Goal: Task Accomplishment & Management: Manage account settings

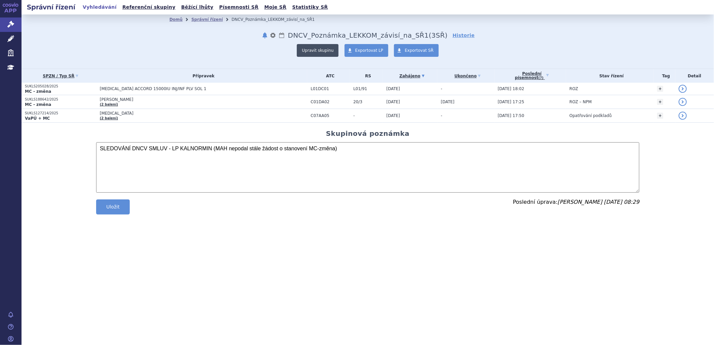
click at [334, 50] on button "Upravit skupinu" at bounding box center [318, 50] width 42 height 13
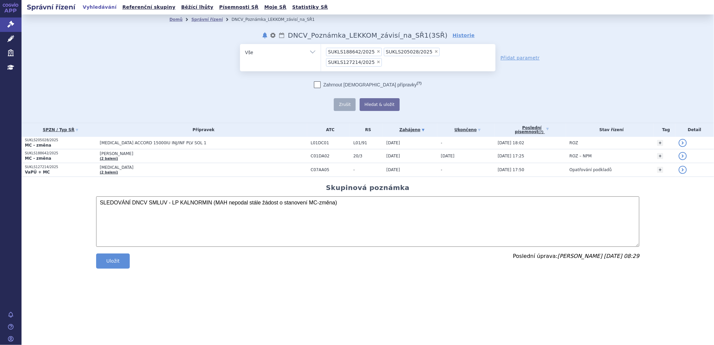
click at [377, 51] on span "×" at bounding box center [379, 51] width 4 height 4
click at [321, 51] on select "SUKLS188642/2025 SUKLS205028/2025 SUKLS127214/2025" at bounding box center [321, 52] width 0 height 17
select select "SUKLS205028/2025"
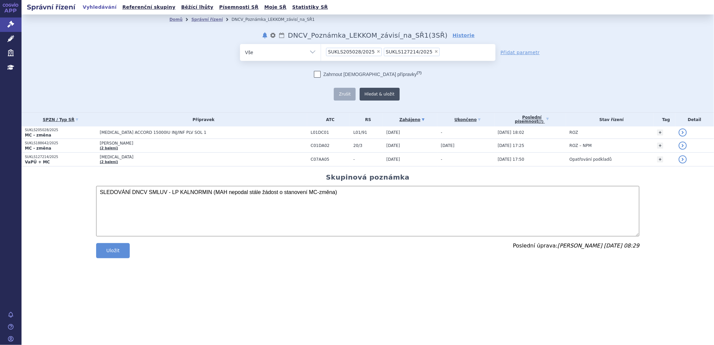
click at [371, 95] on button "Hledat & uložit" at bounding box center [380, 94] width 40 height 13
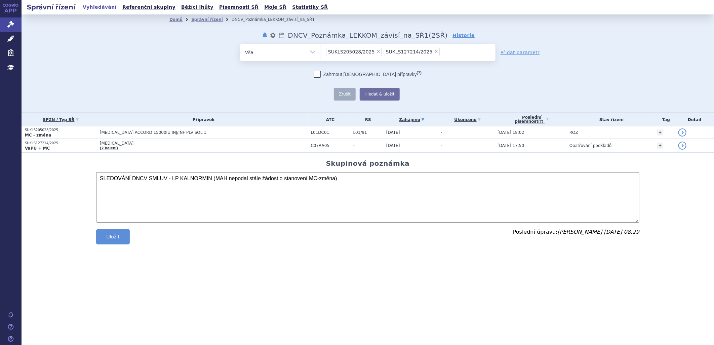
click at [93, 236] on section "Domů Správní řízení DNCV_Poznámka_LEKKOM_závisí_na_SŘ1 notifikace nastavení Pře…" at bounding box center [368, 138] width 693 height 249
click at [100, 239] on button "Uložit" at bounding box center [113, 236] width 34 height 15
click at [384, 97] on button "Hledat & uložit" at bounding box center [380, 94] width 40 height 13
click at [196, 22] on link "Správní řízení" at bounding box center [207, 19] width 32 height 5
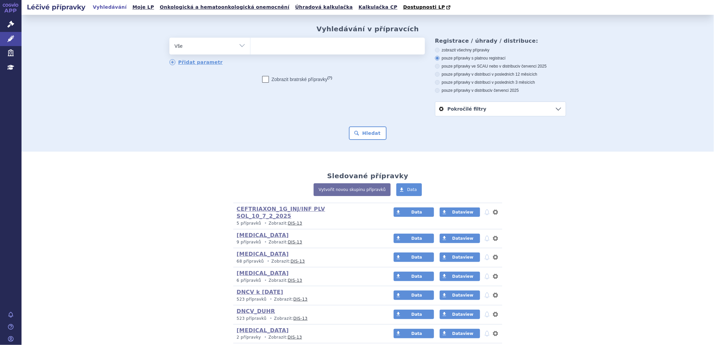
click at [318, 48] on ul at bounding box center [338, 45] width 175 height 14
click at [251, 48] on select at bounding box center [250, 45] width 0 height 17
type input "fl"
type input "flu"
type input "fluo"
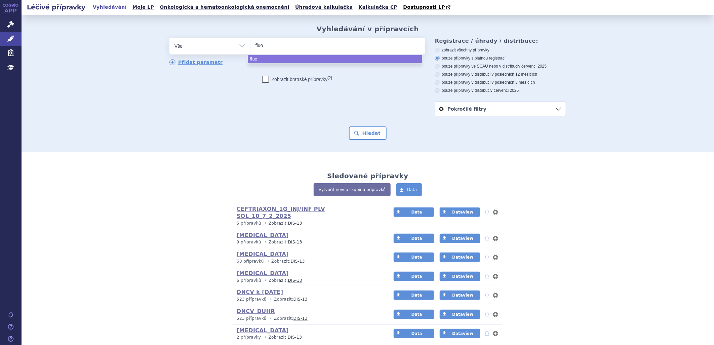
type input "fluor"
type input "fluoro"
type input "fluorou"
type input "fluoroura"
type input "fluorourac"
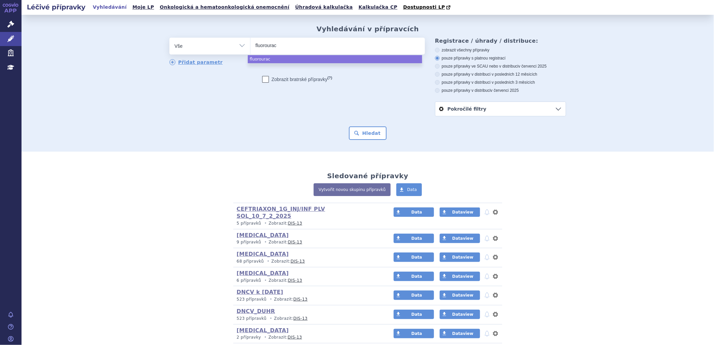
type input "fluorouraci"
type input "fluorouracil"
select select "fluorouracil"
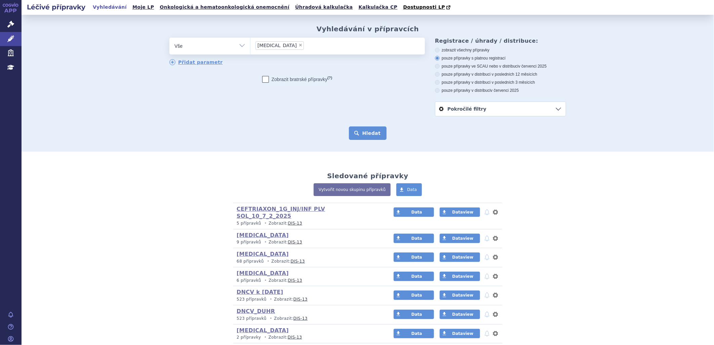
click at [365, 137] on button "Hledat" at bounding box center [368, 132] width 38 height 13
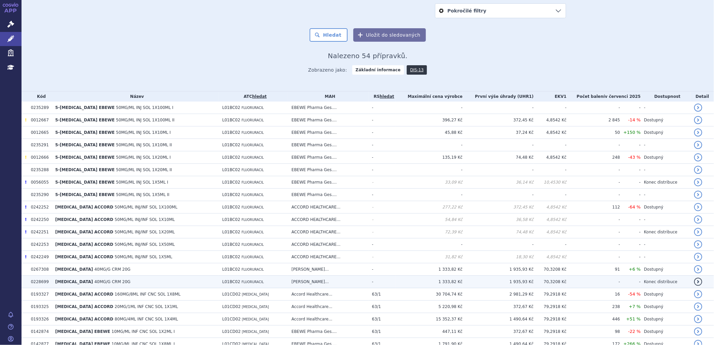
scroll to position [112, 0]
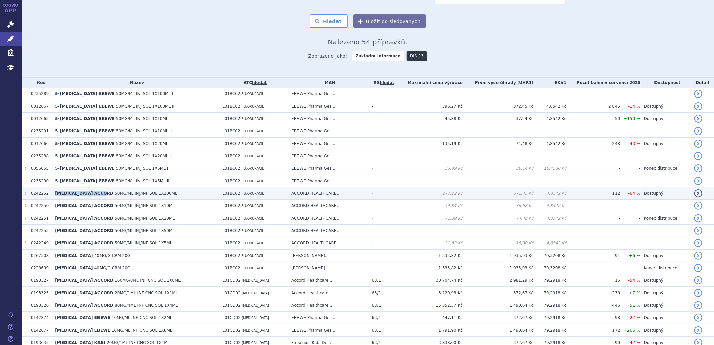
drag, startPoint x: 53, startPoint y: 196, endPoint x: 103, endPoint y: 197, distance: 49.8
click at [103, 197] on td "FLUOROURACIL ACCORD 50MG/ML INJ/INF SOL 1X100ML" at bounding box center [135, 193] width 167 height 12
copy span "FLUOROURACIL ACCORD"
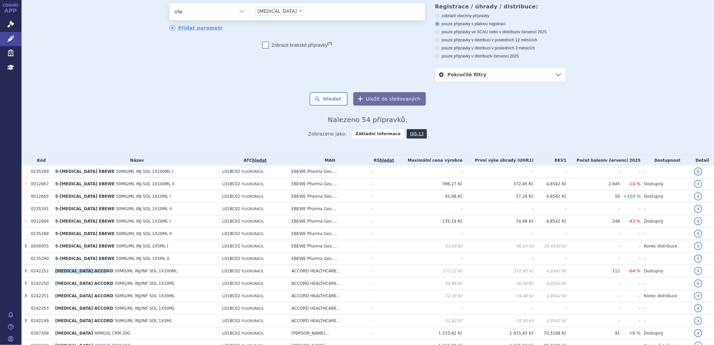
scroll to position [0, 0]
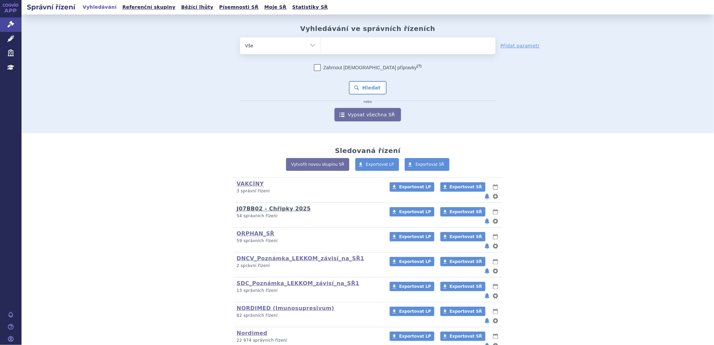
click at [276, 206] on link "J07BB02 - Chřipky 2025" at bounding box center [274, 209] width 74 height 6
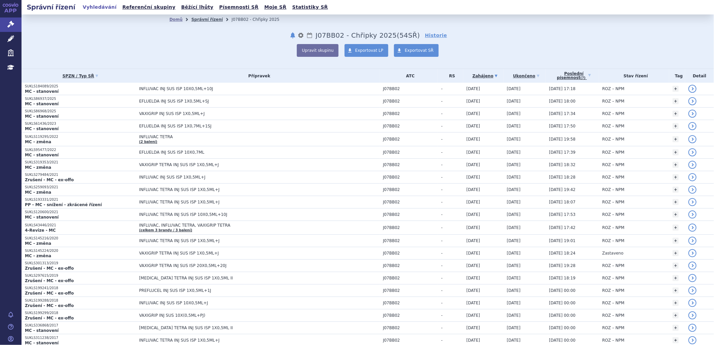
click at [204, 19] on link "Správní řízení" at bounding box center [207, 19] width 32 height 5
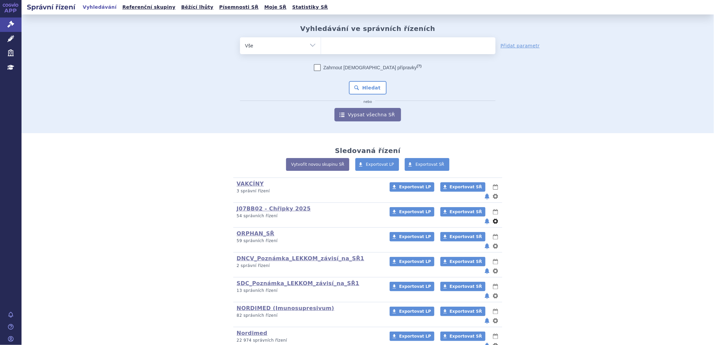
click at [492, 217] on button "nastavení" at bounding box center [495, 221] width 7 height 8
click at [472, 234] on button "Smazat" at bounding box center [474, 239] width 55 height 10
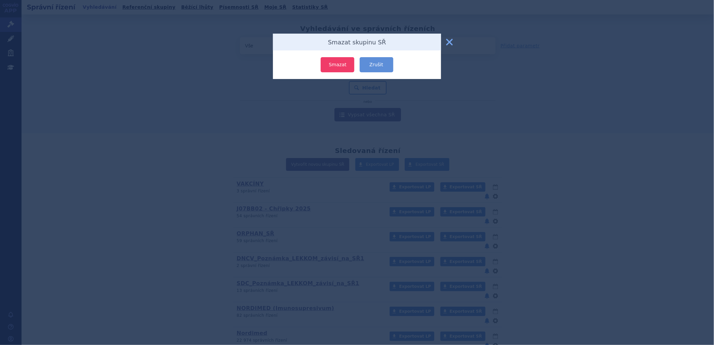
click at [337, 64] on button "Smazat" at bounding box center [338, 64] width 34 height 15
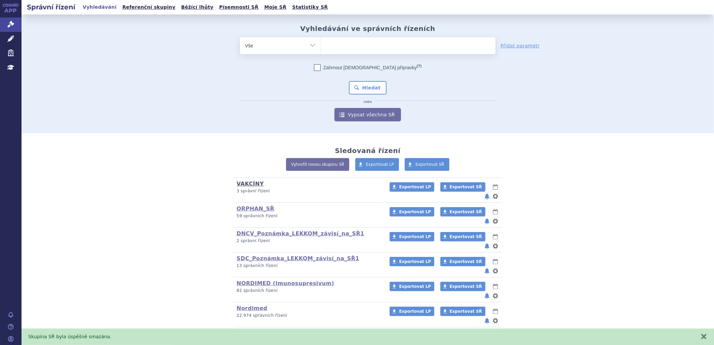
click at [249, 184] on link "VAKCÍNY" at bounding box center [250, 184] width 27 height 6
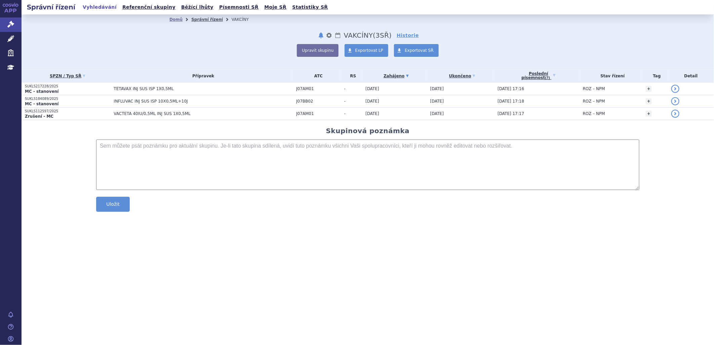
click at [209, 21] on link "Správní řízení" at bounding box center [207, 19] width 32 height 5
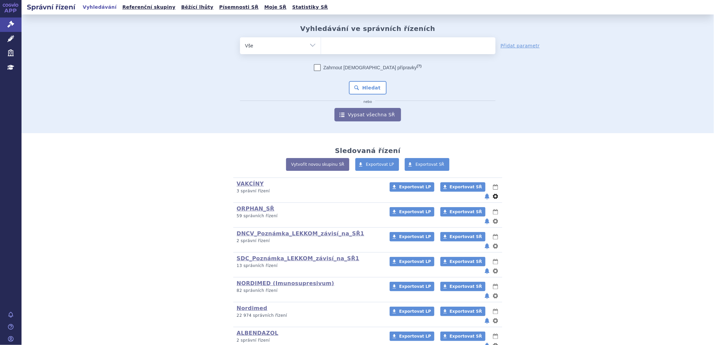
click at [492, 192] on button "nastavení" at bounding box center [495, 196] width 7 height 8
click at [473, 215] on button "Smazat" at bounding box center [474, 215] width 55 height 10
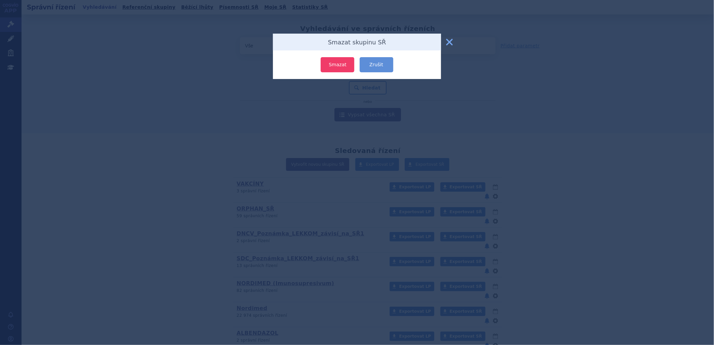
click at [330, 58] on button "Smazat" at bounding box center [338, 64] width 34 height 15
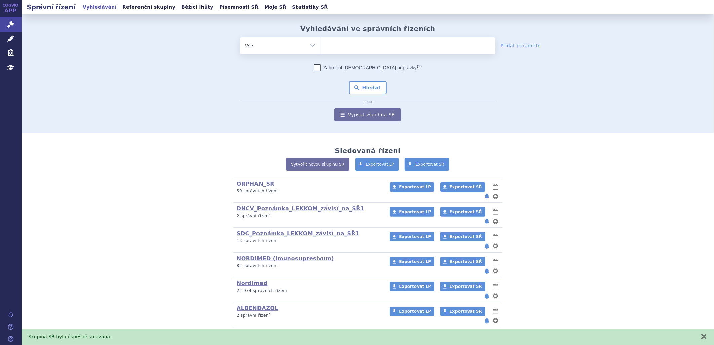
click at [708, 335] on div "Skupina SŘ byla úspěšně smazána. zavřít" at bounding box center [368, 337] width 693 height 16
click at [704, 338] on button "zavřít" at bounding box center [704, 336] width 7 height 7
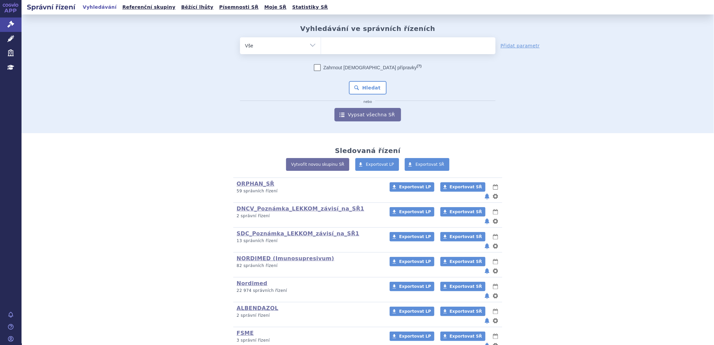
drag, startPoint x: 158, startPoint y: 175, endPoint x: 162, endPoint y: 179, distance: 5.0
click at [158, 176] on div "Sledovaná řízení Vytvořit novou skupinu SŘ Exportovat LP Exportovat SŘ ORPHAN_S…" at bounding box center [368, 299] width 424 height 305
click at [251, 230] on link "SDC_Poznámka_LEKKOM_závisí_na_SŘ1" at bounding box center [298, 233] width 123 height 6
